Goal: Task Accomplishment & Management: Manage account settings

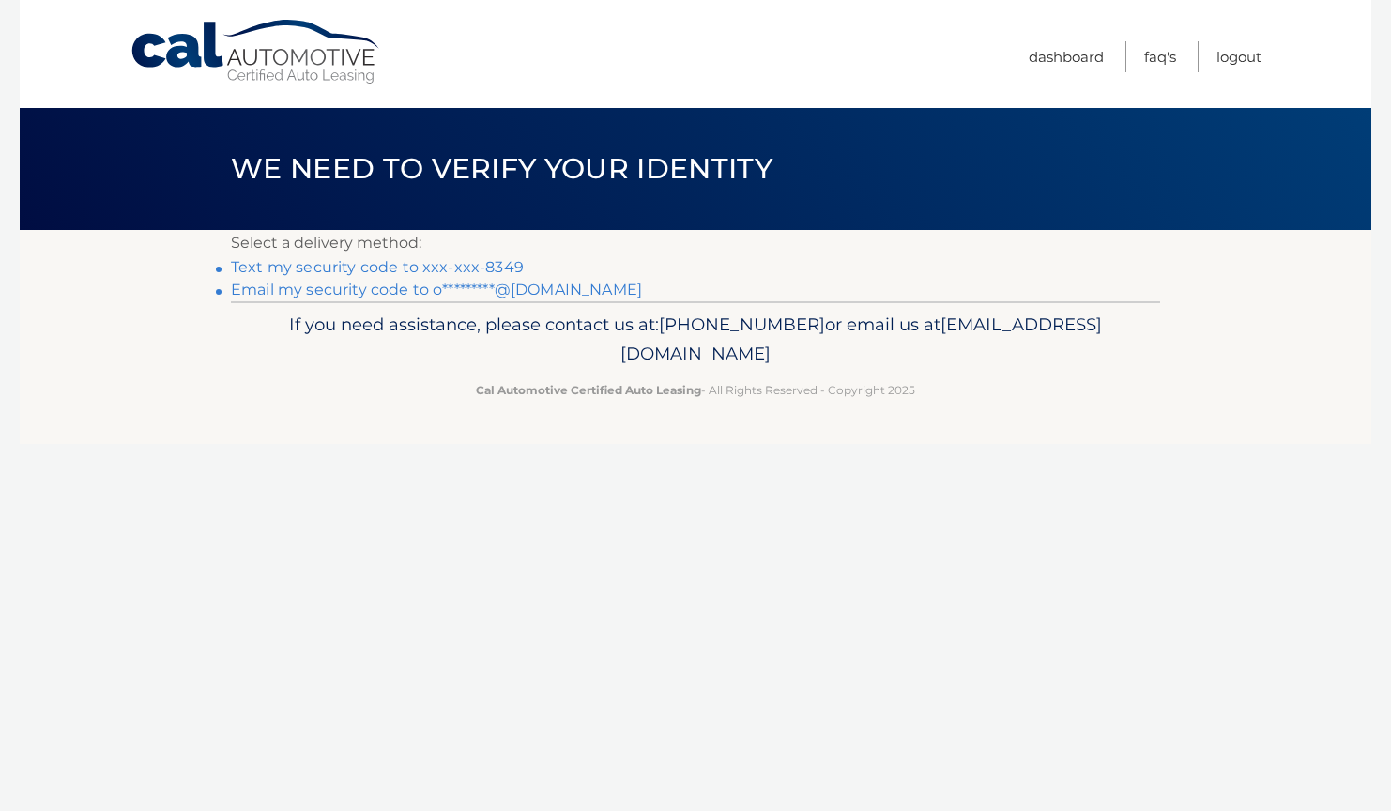
click at [484, 267] on link "Text my security code to xxx-xxx-8349" at bounding box center [377, 267] width 293 height 18
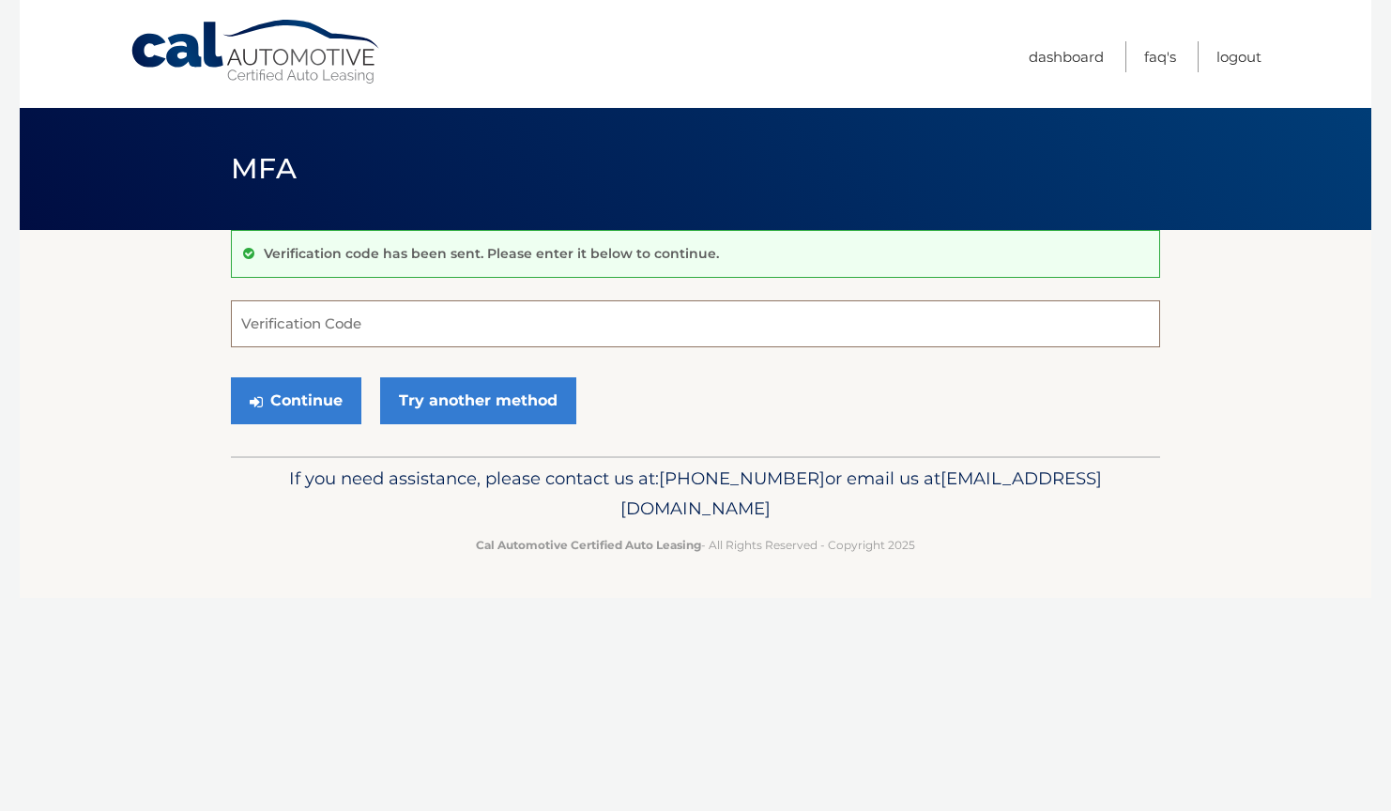
click at [467, 326] on input "Verification Code" at bounding box center [695, 323] width 929 height 47
type input "095295"
click at [289, 404] on button "Continue" at bounding box center [296, 400] width 130 height 47
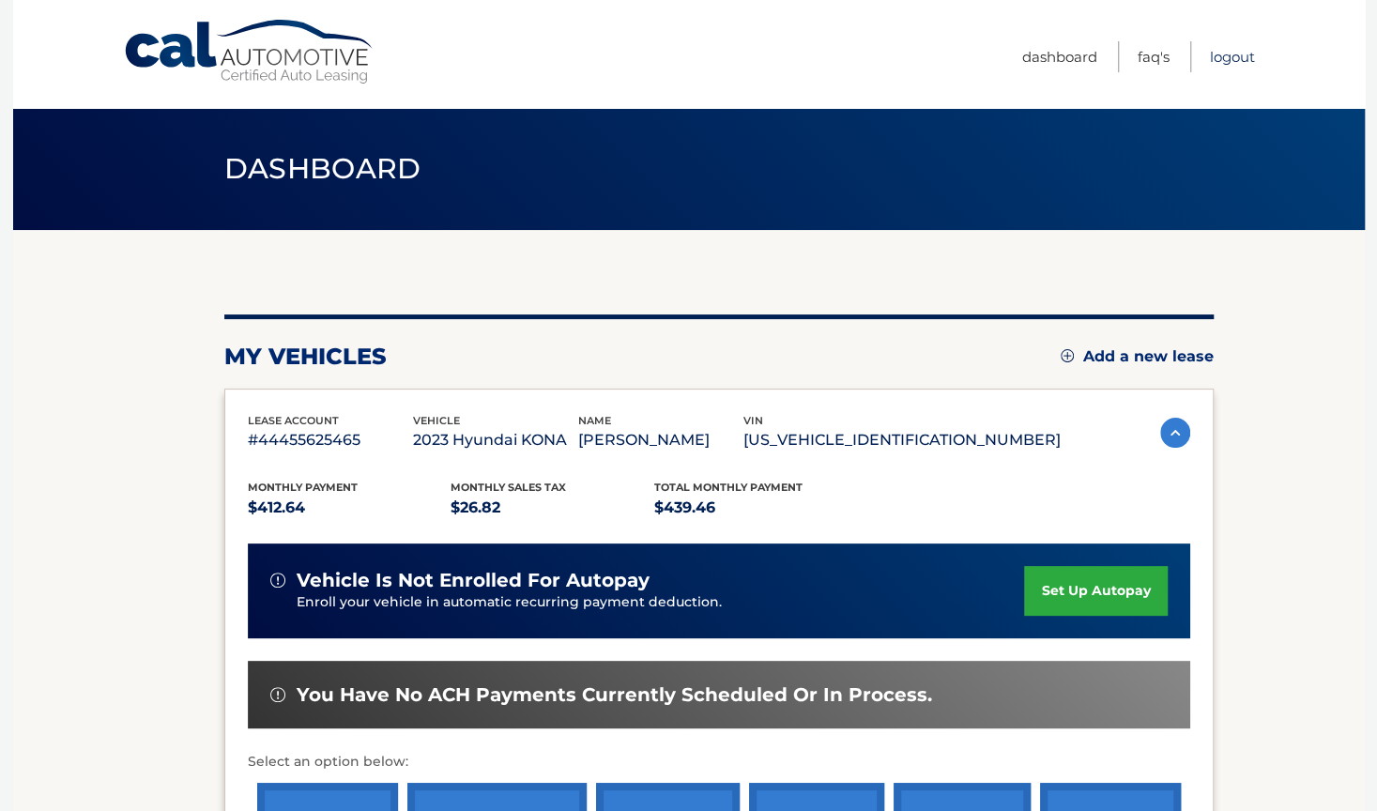
click at [1237, 56] on link "Logout" at bounding box center [1232, 56] width 45 height 31
